Goal: Task Accomplishment & Management: Complete application form

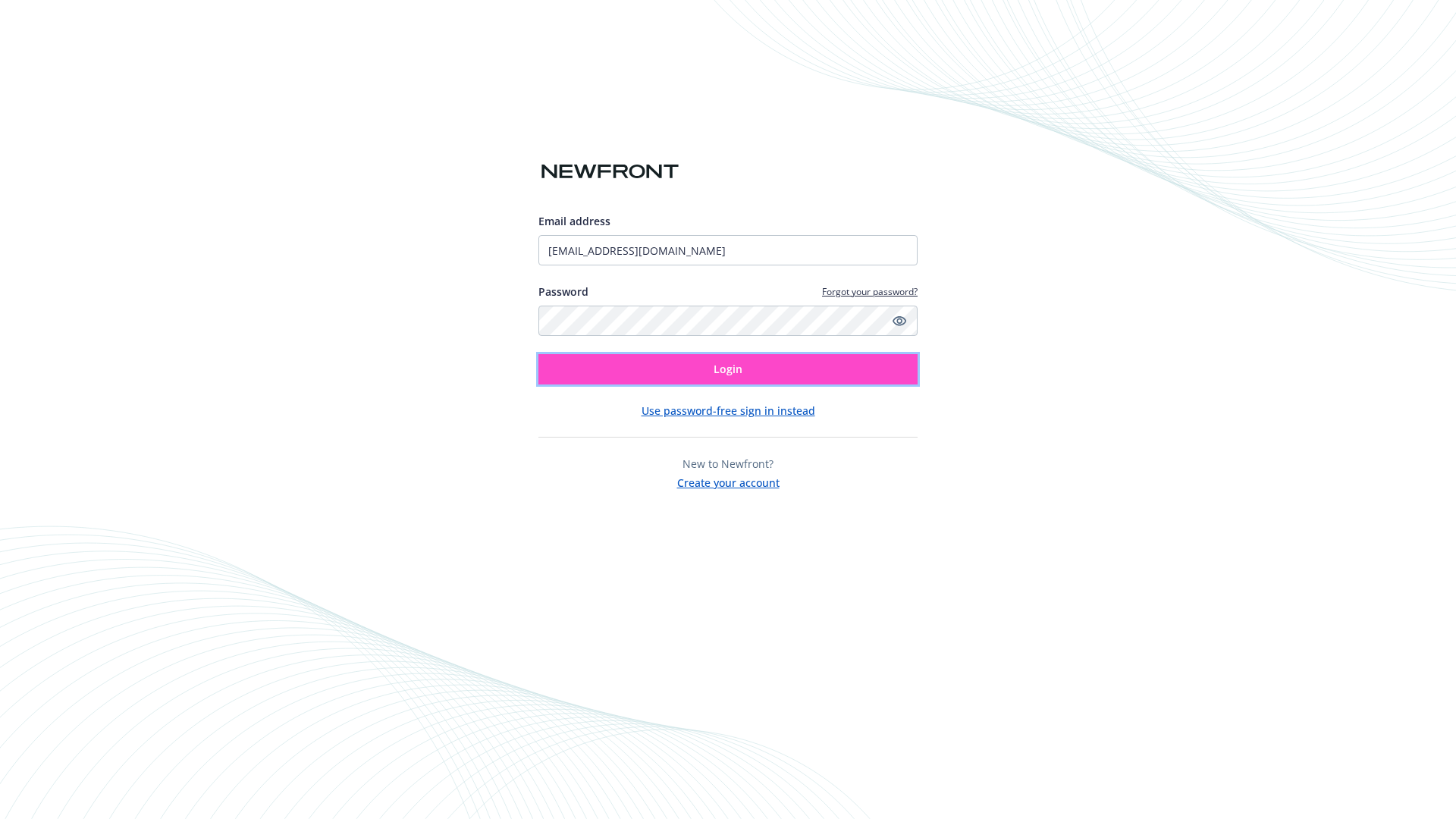
click at [728, 369] on span "Login" at bounding box center [728, 369] width 29 height 15
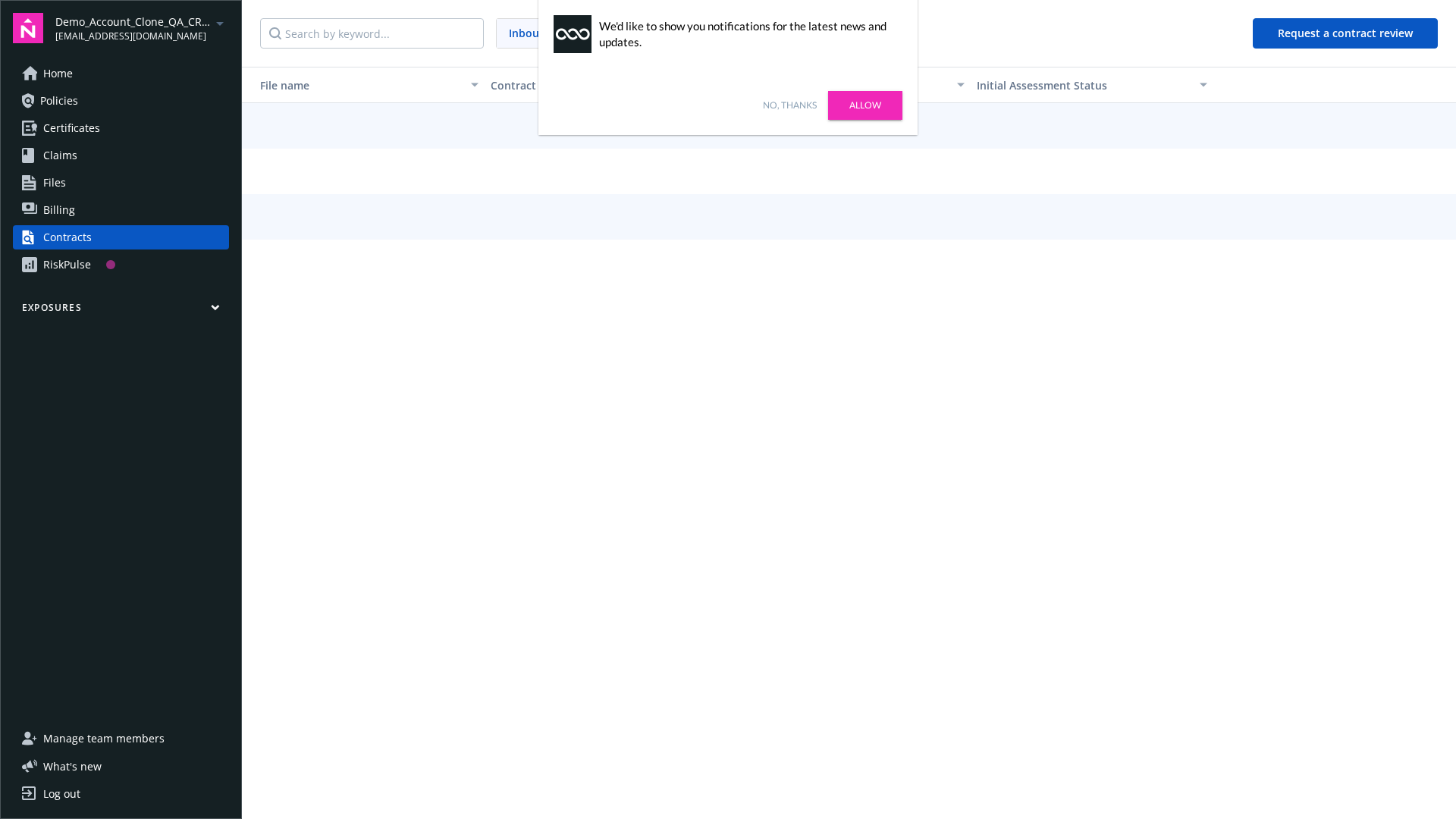
click at [789, 106] on link "No, thanks" at bounding box center [789, 105] width 54 height 14
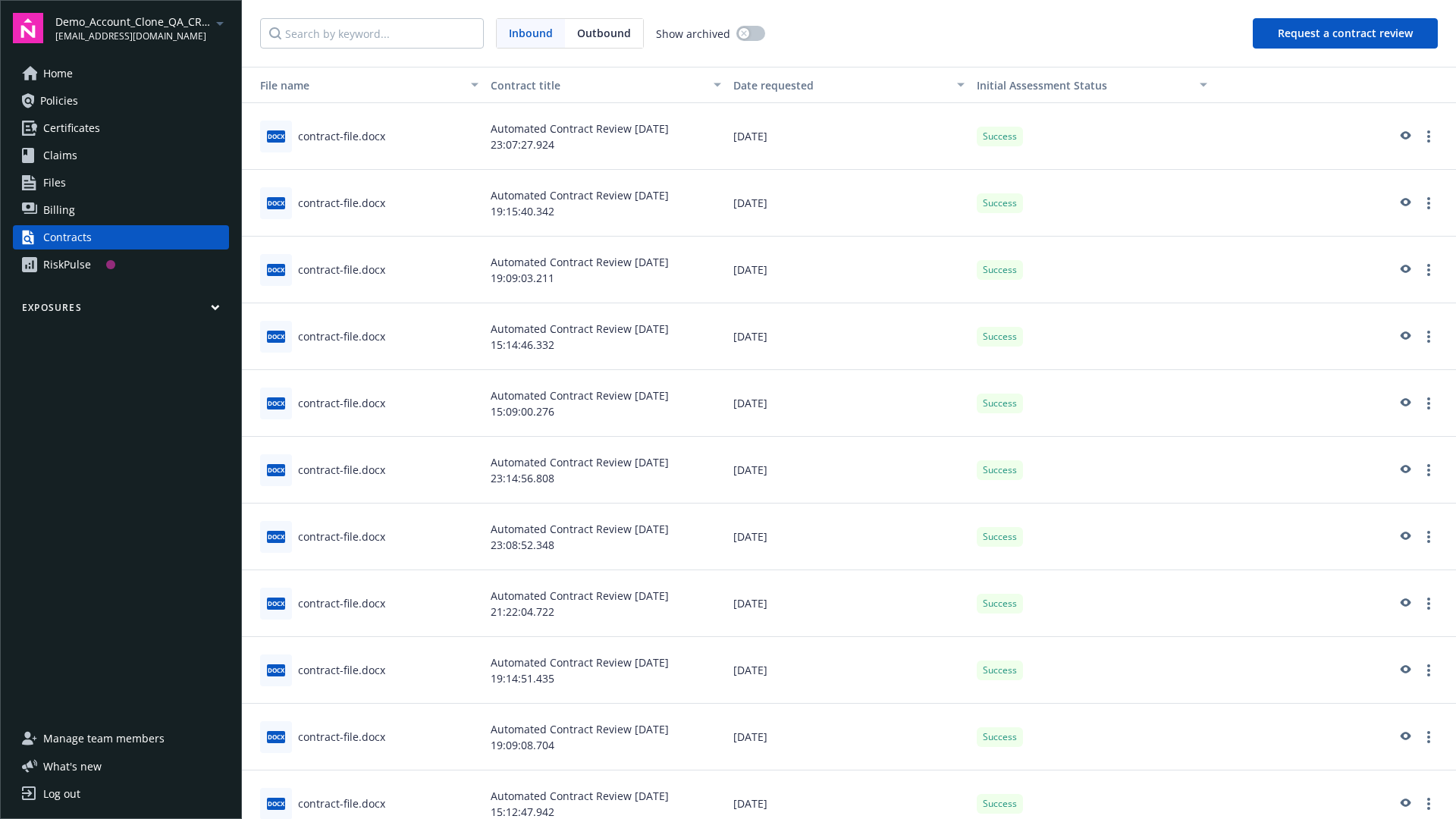
click at [1346, 34] on button "Request a contract review" at bounding box center [1345, 33] width 185 height 30
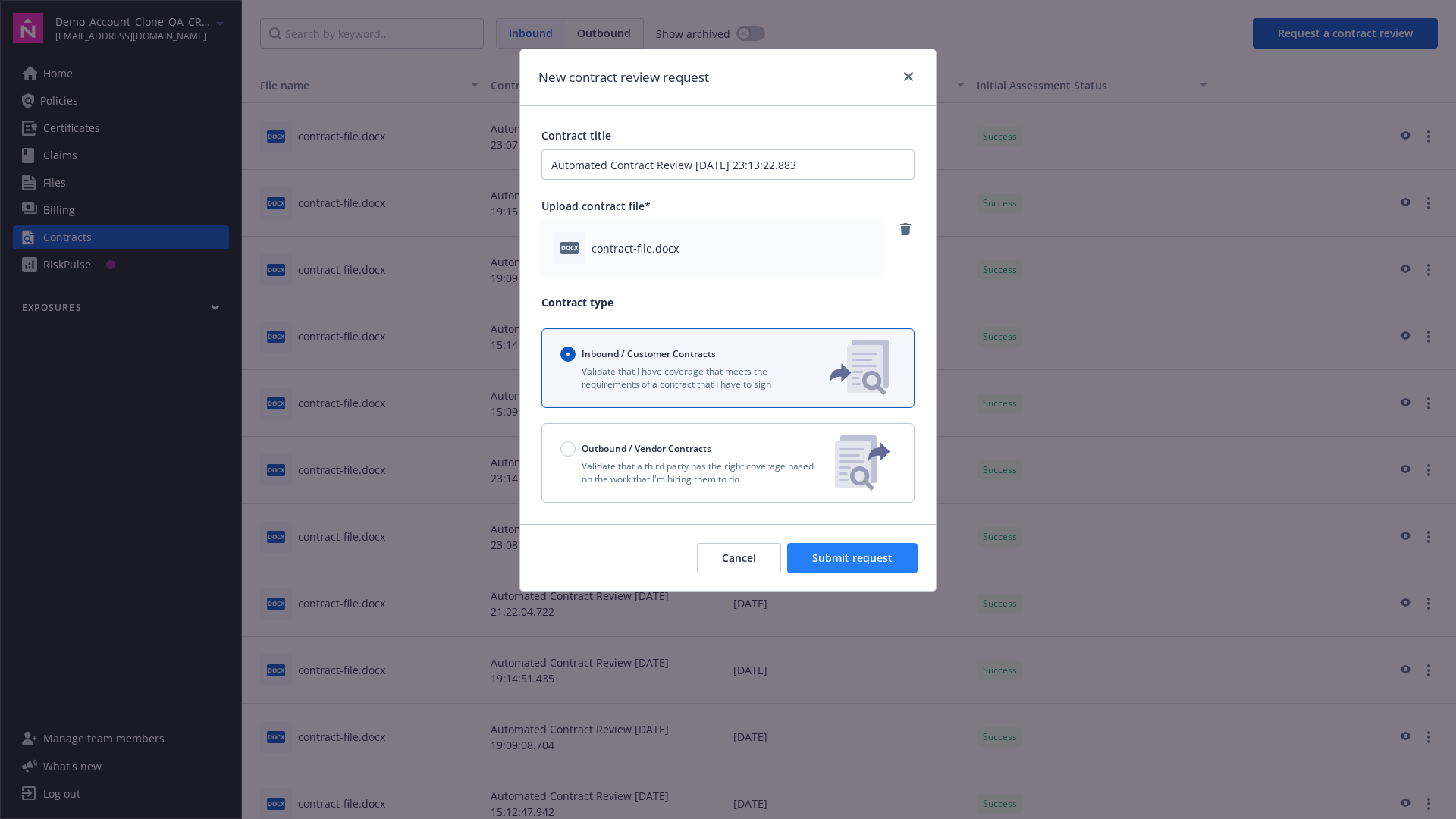
type input "Automated Contract Review [DATE] 23:13:22.883"
click at [853, 558] on span "Submit request" at bounding box center [852, 558] width 80 height 15
